Goal: Transaction & Acquisition: Purchase product/service

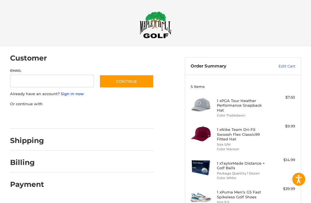
click at [71, 95] on link "Sign in now" at bounding box center [72, 93] width 23 height 5
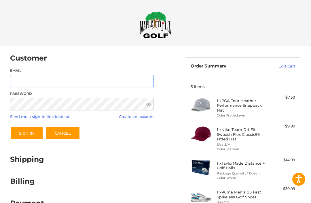
click at [127, 78] on input "Email" at bounding box center [82, 81] width 144 height 13
type input "**********"
click at [26, 133] on button "Sign In" at bounding box center [26, 133] width 33 height 13
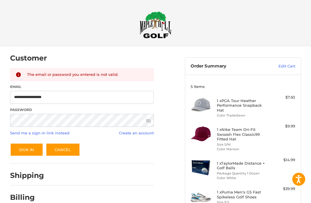
click at [34, 152] on button "Sign In" at bounding box center [26, 149] width 33 height 13
click at [153, 30] on img at bounding box center [156, 24] width 32 height 27
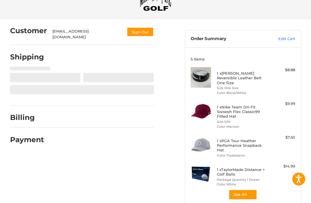
scroll to position [29, 0]
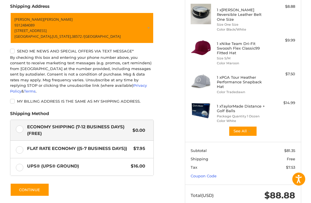
click at [251, 131] on icon "button" at bounding box center [249, 131] width 5 height 5
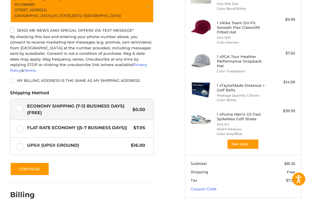
scroll to position [112, 0]
click at [211, 187] on link "Coupon Code" at bounding box center [204, 189] width 26 height 5
click at [234, 201] on input "Gift Certificate or Coupon Code" at bounding box center [226, 201] width 71 height 13
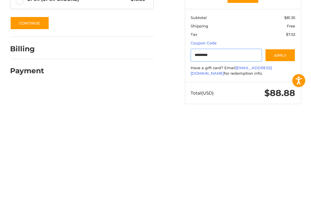
type input "*********"
click at [280, 147] on button "Apply" at bounding box center [280, 153] width 31 height 13
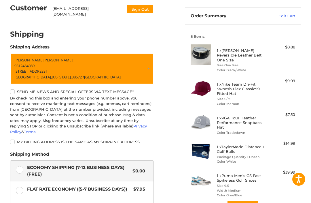
scroll to position [65, 0]
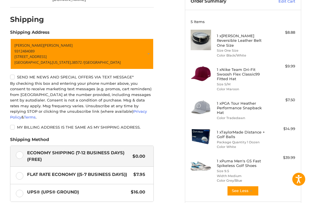
click at [12, 125] on label "My billing address is the same as my shipping address." at bounding box center [82, 127] width 144 height 5
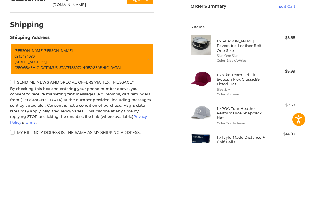
scroll to position [160, 0]
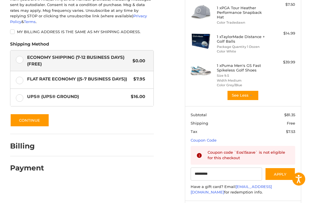
click at [29, 114] on button "Continue" at bounding box center [29, 120] width 39 height 13
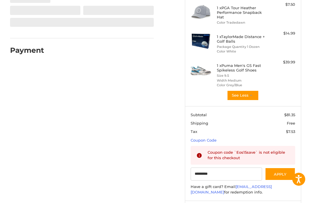
select select "**"
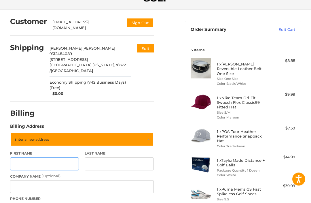
scroll to position [36, 0]
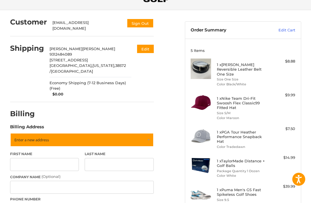
click at [151, 133] on link "Enter a new address" at bounding box center [82, 140] width 144 height 14
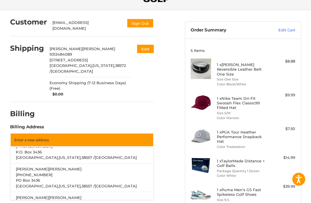
scroll to position [81, 0]
click at [127, 177] on p "PO Box 3436" at bounding box center [82, 180] width 132 height 6
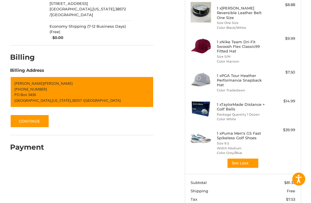
scroll to position [94, 0]
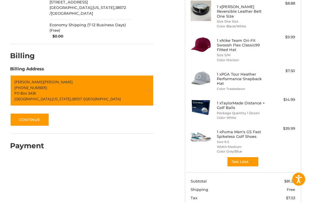
click at [33, 113] on button "Continue" at bounding box center [29, 119] width 39 height 13
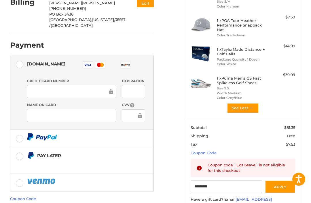
scroll to position [169, 0]
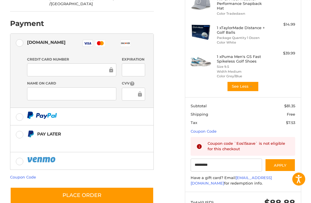
click at [242, 55] on h4 "1 x Puma Men's GS Fast Spikeless Golf Shoes" at bounding box center [242, 59] width 51 height 10
click at [235, 59] on h4 "1 x Puma Men's GS Fast Spikeless Golf Shoes" at bounding box center [242, 59] width 51 height 10
click at [41, 64] on div at bounding box center [71, 70] width 89 height 13
click at [61, 187] on button "Place Order" at bounding box center [82, 195] width 144 height 16
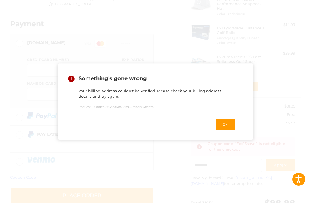
click at [228, 130] on button "Ok" at bounding box center [225, 124] width 20 height 12
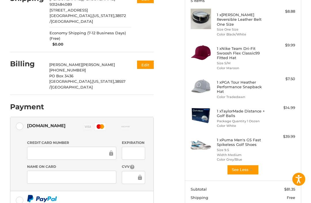
scroll to position [86, 0]
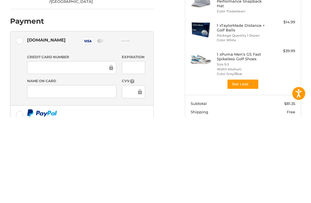
click at [144, 147] on div at bounding box center [133, 153] width 23 height 13
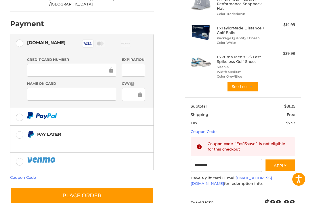
click at [82, 187] on button "Place Order" at bounding box center [82, 195] width 144 height 16
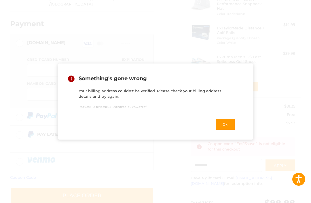
click at [225, 130] on button "Ok" at bounding box center [225, 124] width 20 height 12
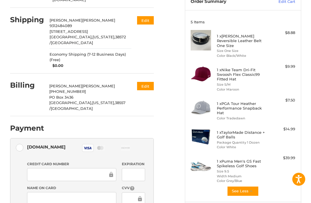
scroll to position [64, 0]
click at [22, 139] on label "[DOMAIN_NAME] Visa Master Amex Discover Diners Club JCB" at bounding box center [81, 149] width 143 height 21
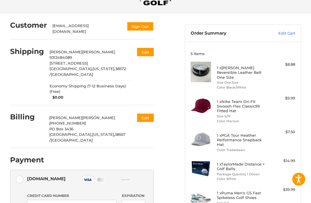
click at [146, 114] on button "Edit" at bounding box center [145, 118] width 17 height 8
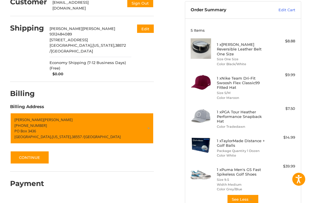
scroll to position [55, 0]
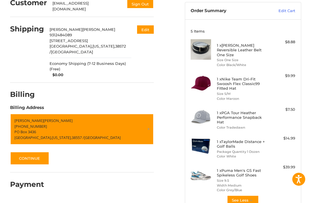
click at [150, 27] on button "Edit" at bounding box center [145, 29] width 17 height 8
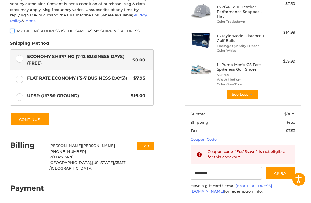
scroll to position [169, 0]
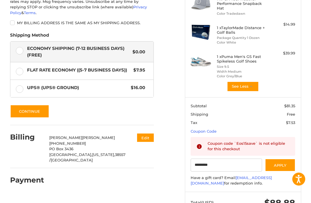
click at [144, 134] on button "Edit" at bounding box center [145, 138] width 17 height 8
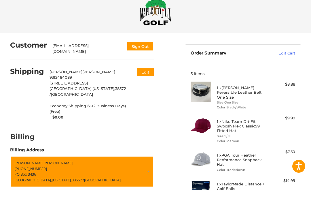
scroll to position [52, 0]
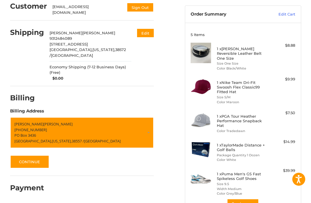
click at [30, 155] on button "Continue" at bounding box center [29, 161] width 39 height 13
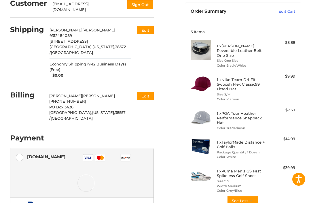
scroll to position [54, 0]
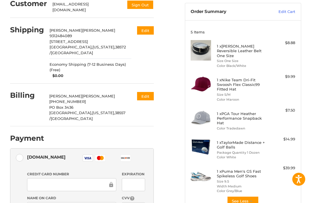
click at [146, 92] on button "Edit" at bounding box center [145, 96] width 17 height 8
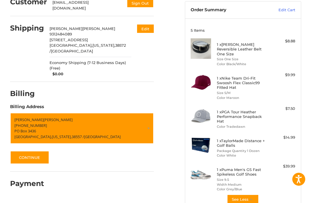
scroll to position [57, 0]
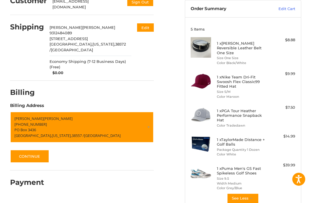
click at [29, 150] on button "Continue" at bounding box center [29, 156] width 39 height 13
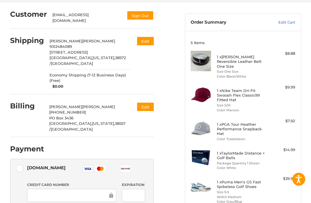
scroll to position [36, 0]
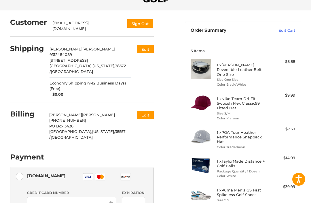
click at [142, 111] on button "Edit" at bounding box center [145, 115] width 17 height 8
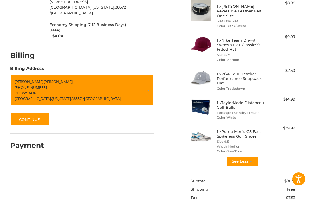
scroll to position [129, 0]
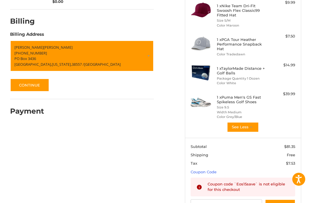
click at [52, 62] on span "[US_STATE]," at bounding box center [62, 64] width 20 height 5
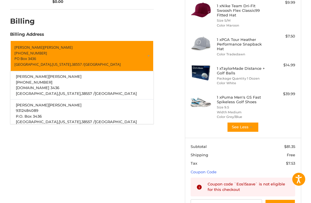
scroll to position [153, 0]
click at [32, 114] on span "P.O. Box 3436" at bounding box center [29, 116] width 26 height 5
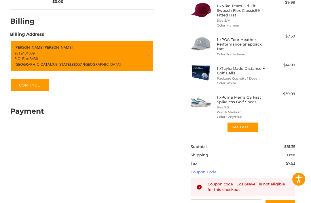
click at [27, 80] on button "Continue" at bounding box center [29, 84] width 39 height 13
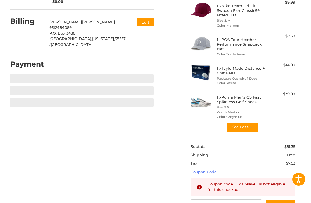
scroll to position [125, 0]
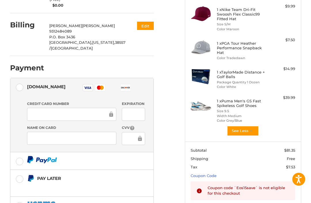
click at [134, 198] on label at bounding box center [81, 205] width 143 height 17
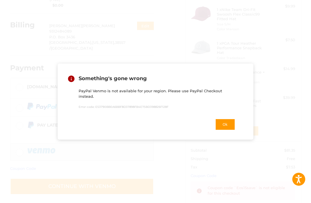
click at [223, 127] on button "Ok" at bounding box center [225, 124] width 20 height 12
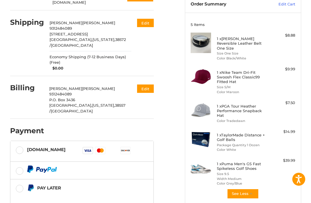
scroll to position [61, 0]
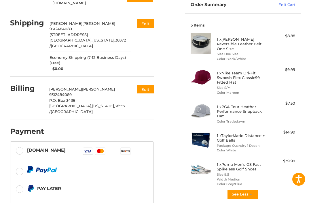
click at [24, 142] on label "[DOMAIN_NAME] Visa Master Amex Discover Diners Club JCB" at bounding box center [81, 152] width 143 height 21
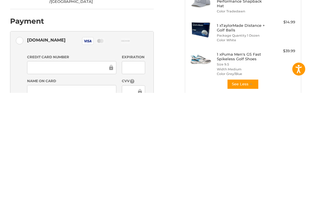
scroll to position [169, 0]
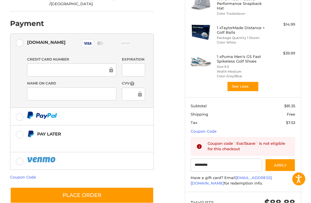
click at [89, 187] on button "Place Order" at bounding box center [82, 195] width 144 height 16
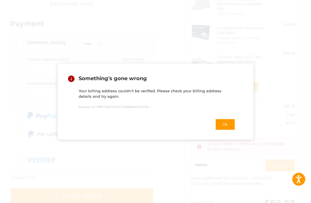
click at [224, 129] on button "Ok" at bounding box center [225, 124] width 20 height 12
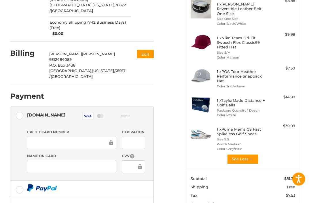
scroll to position [98, 0]
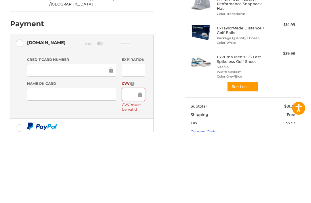
click at [133, 159] on div at bounding box center [133, 165] width 23 height 13
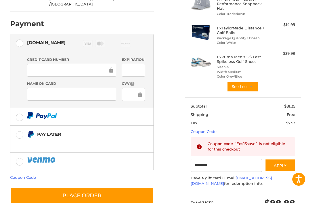
click at [97, 187] on button "Place Order" at bounding box center [82, 195] width 144 height 16
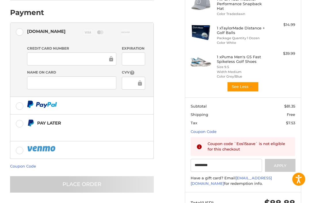
scroll to position [0, 0]
